Goal: Submit feedback/report problem

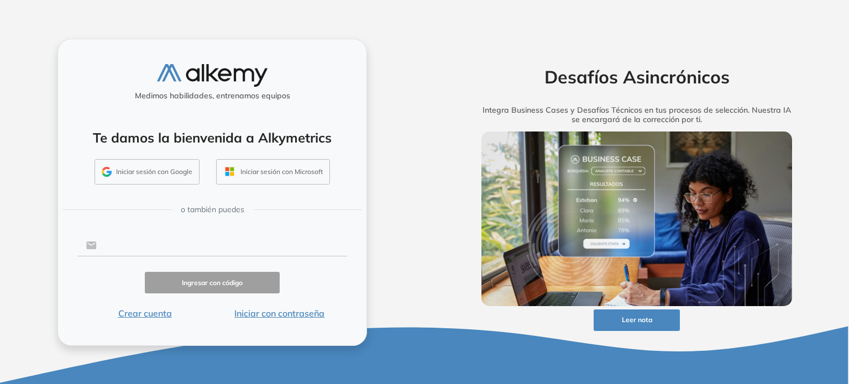
click at [158, 245] on input "text" at bounding box center [222, 245] width 250 height 21
type input "**********"
click at [141, 178] on button "Iniciar sesión con Google" at bounding box center [146, 171] width 105 height 25
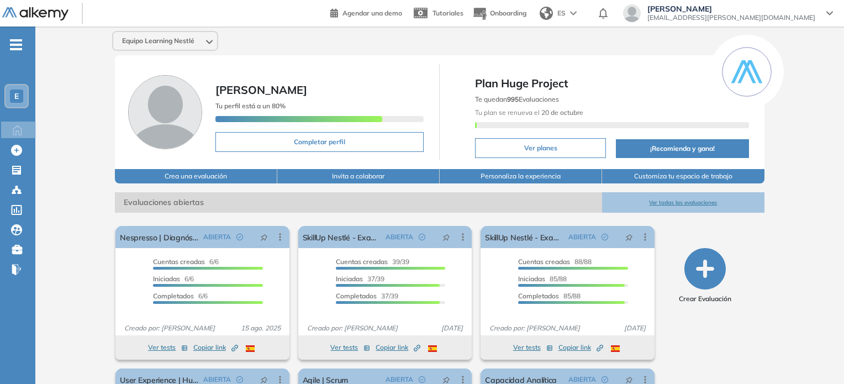
click at [20, 94] on div "E" at bounding box center [16, 96] width 13 height 13
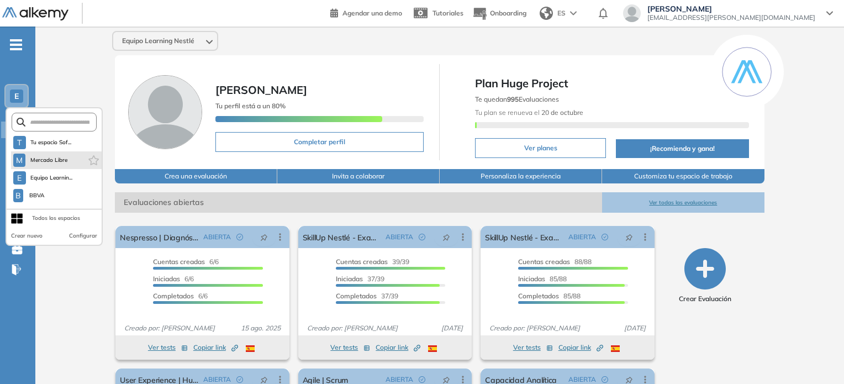
click at [72, 160] on li "M Mercado Libre" at bounding box center [56, 160] width 91 height 18
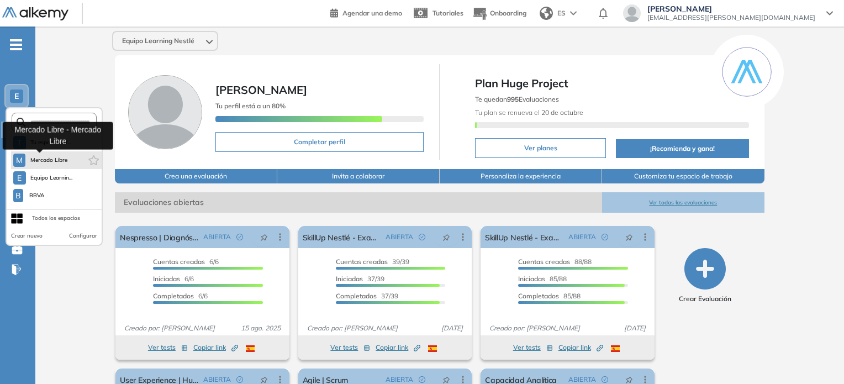
click at [59, 160] on span "Mercado Libre" at bounding box center [49, 160] width 38 height 9
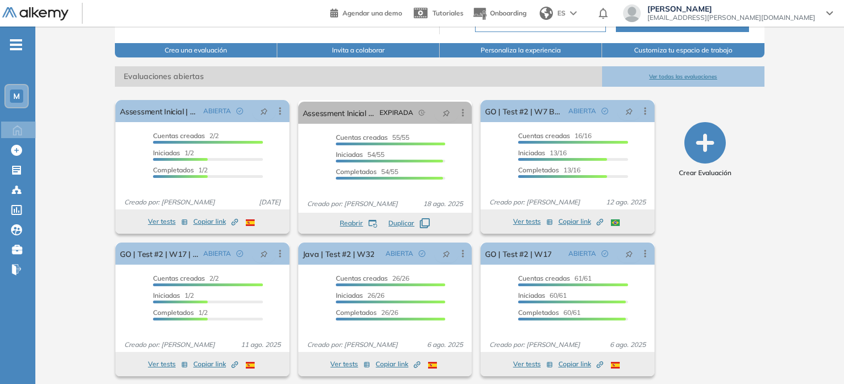
scroll to position [130, 0]
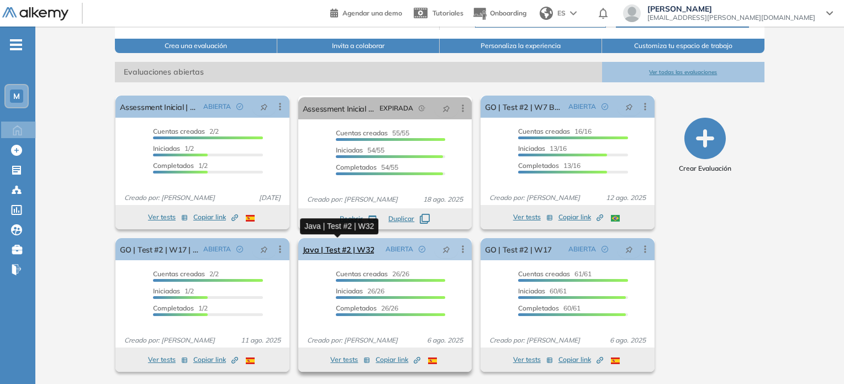
click at [355, 251] on link "Java | Test #2 | W32" at bounding box center [339, 249] width 72 height 22
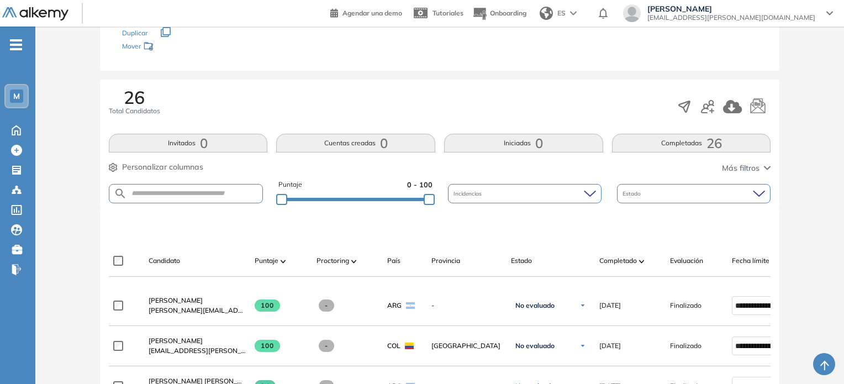
scroll to position [110, 0]
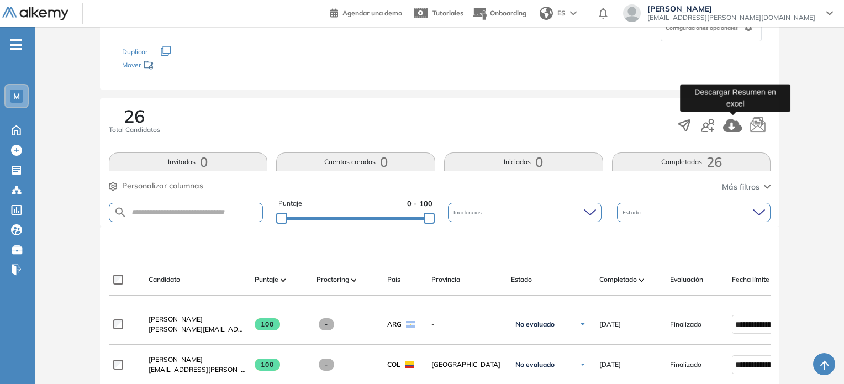
click at [738, 126] on icon "button" at bounding box center [732, 125] width 19 height 13
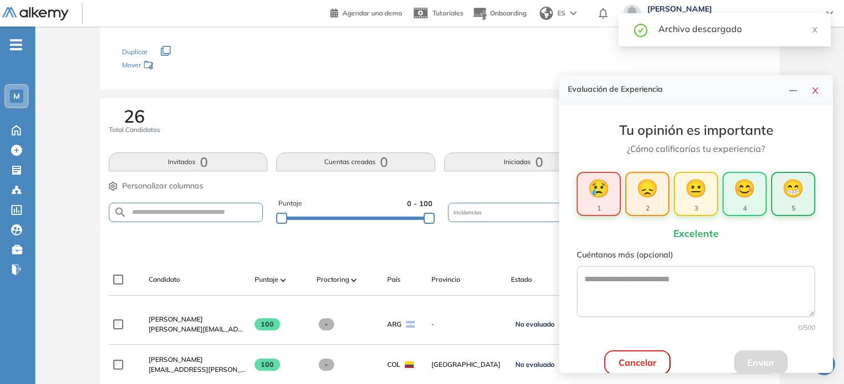
click at [793, 187] on span "😁" at bounding box center [793, 188] width 22 height 27
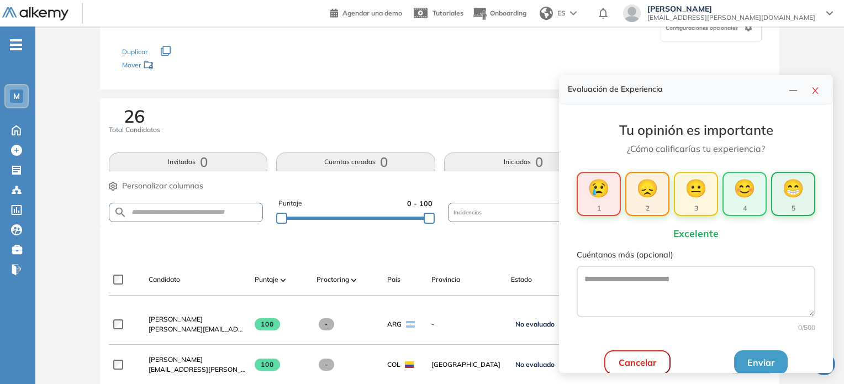
click at [751, 368] on button "Enviar" at bounding box center [761, 362] width 54 height 24
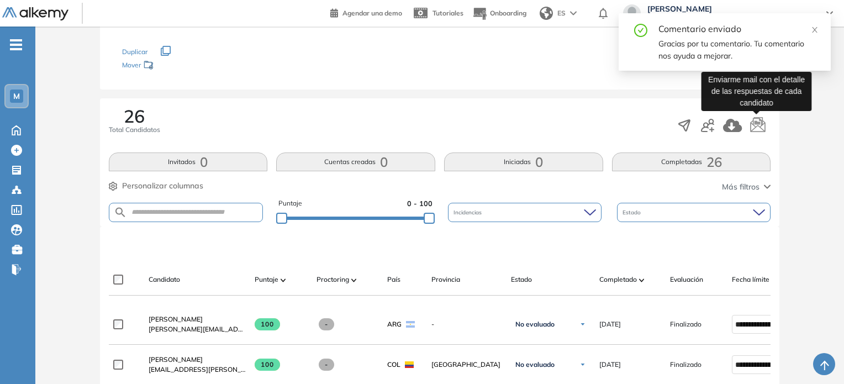
click at [765, 130] on icon "button" at bounding box center [758, 123] width 15 height 15
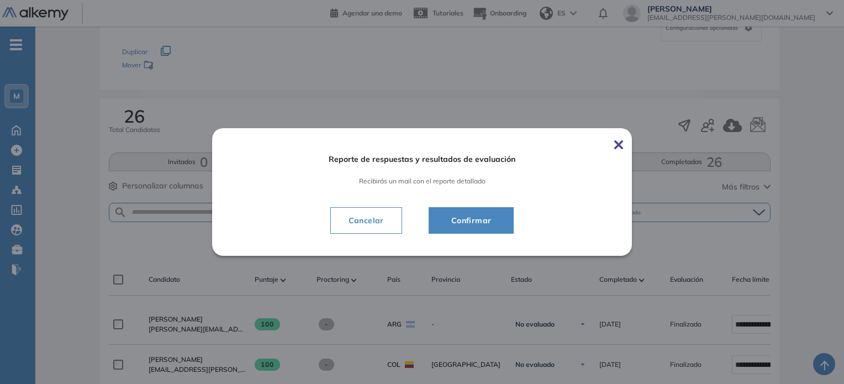
click at [482, 219] on span "Confirmar" at bounding box center [472, 220] width 58 height 13
